Goal: Information Seeking & Learning: Learn about a topic

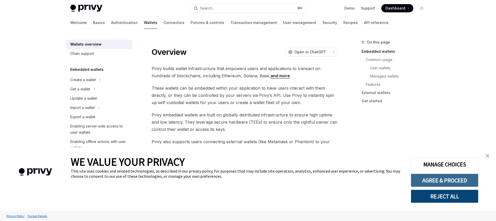
click at [428, 179] on button "AGREE & PROCEED" at bounding box center [444, 180] width 68 height 13
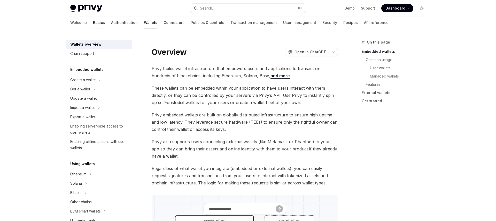
click at [93, 22] on link "Basics" at bounding box center [99, 23] width 12 height 12
type textarea "*"
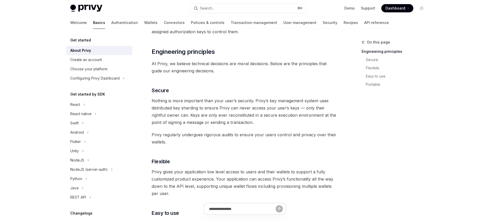
scroll to position [188, 0]
